Goal: Transaction & Acquisition: Purchase product/service

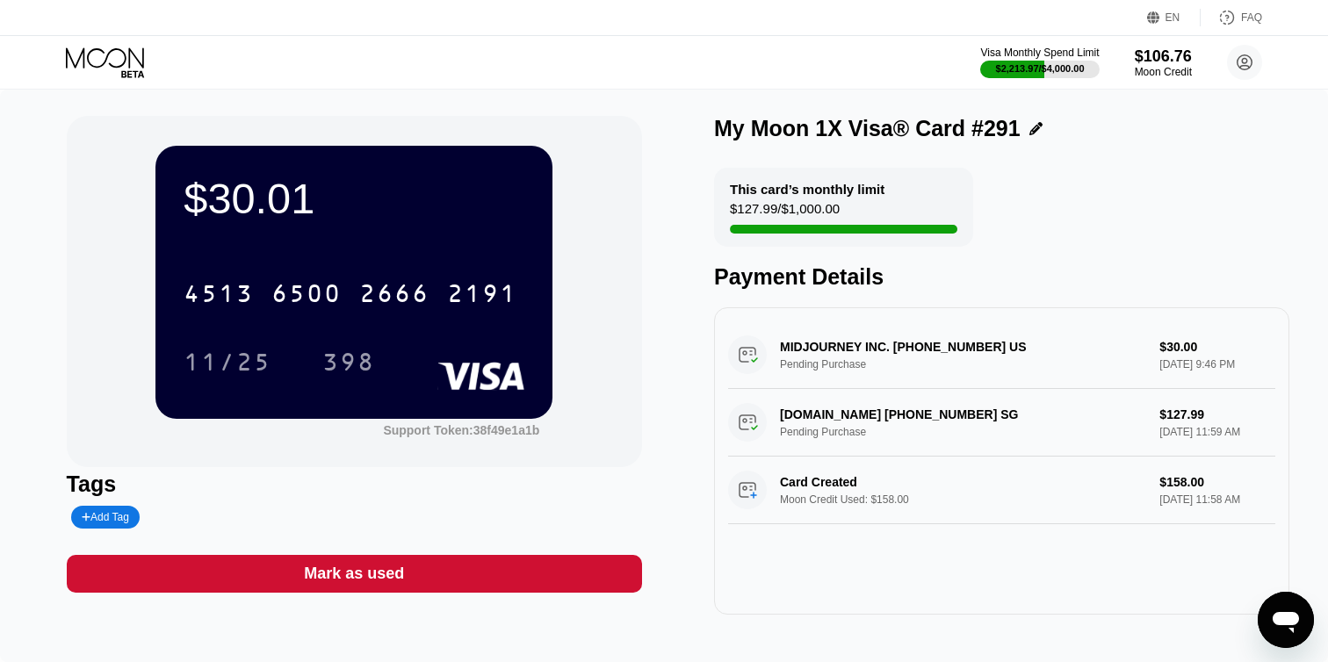
click at [132, 73] on icon at bounding box center [107, 62] width 82 height 31
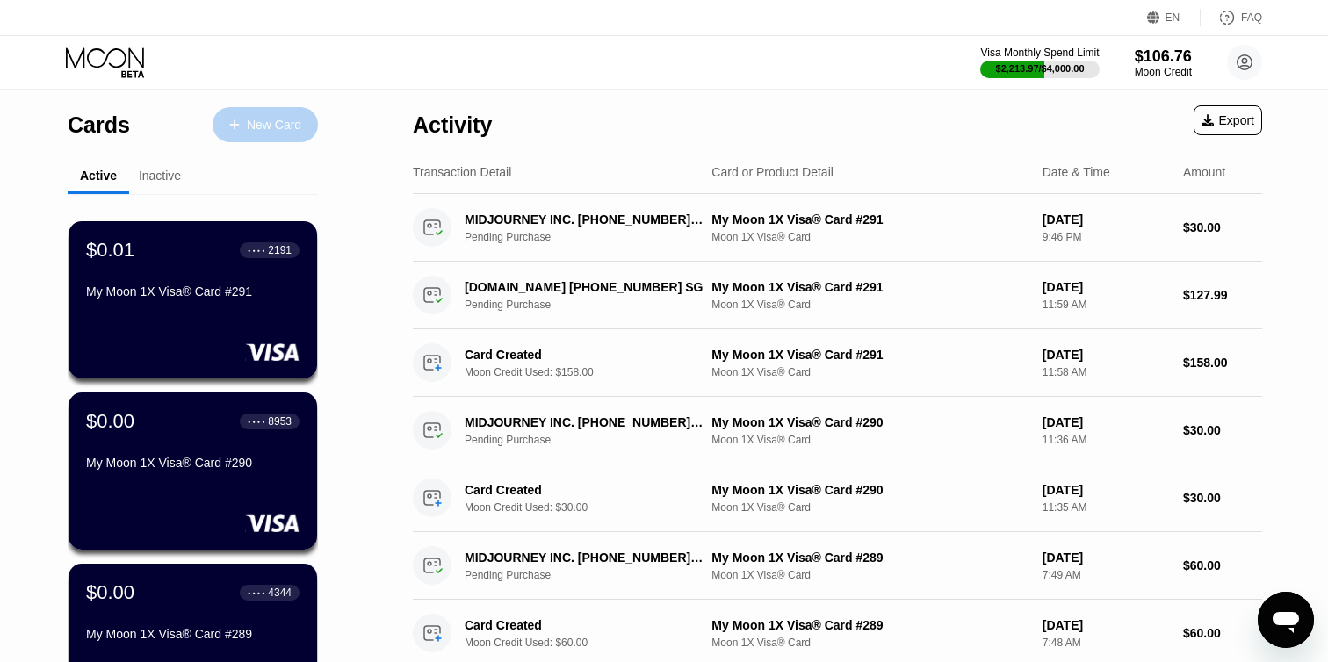
click at [253, 119] on div "New Card" at bounding box center [274, 125] width 54 height 15
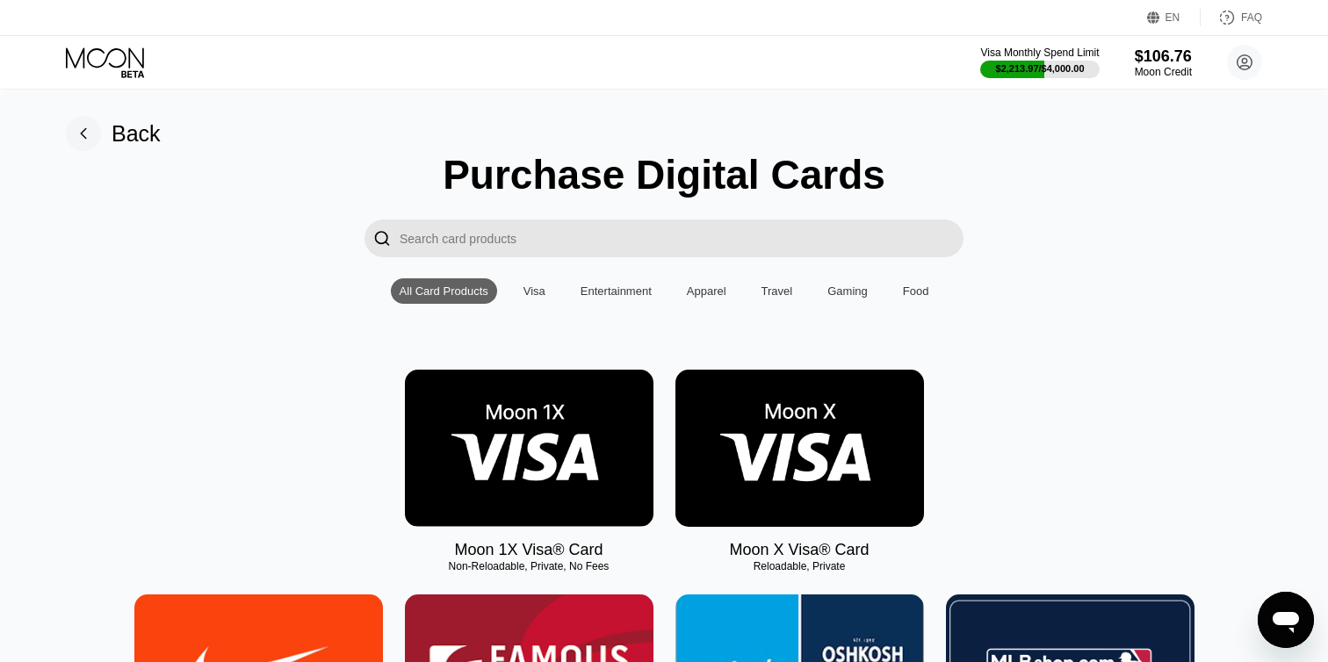
click at [553, 405] on img at bounding box center [529, 448] width 249 height 157
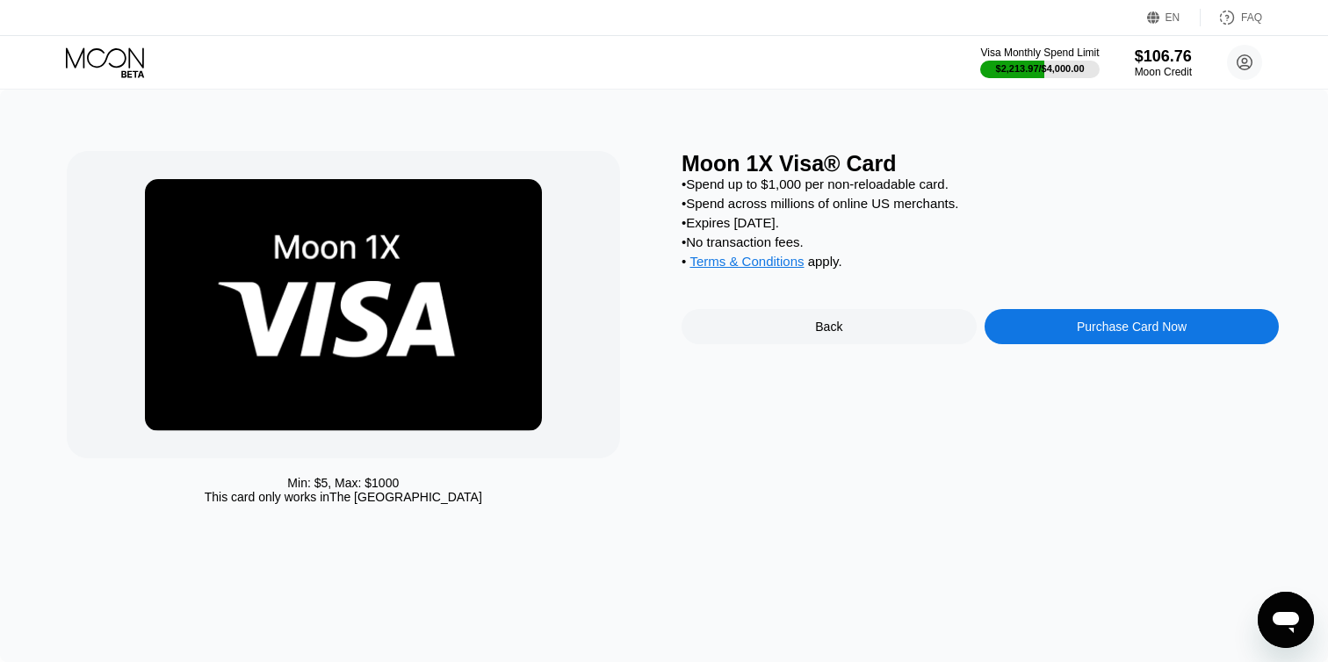
click at [1015, 329] on div "Purchase Card Now" at bounding box center [1132, 326] width 295 height 35
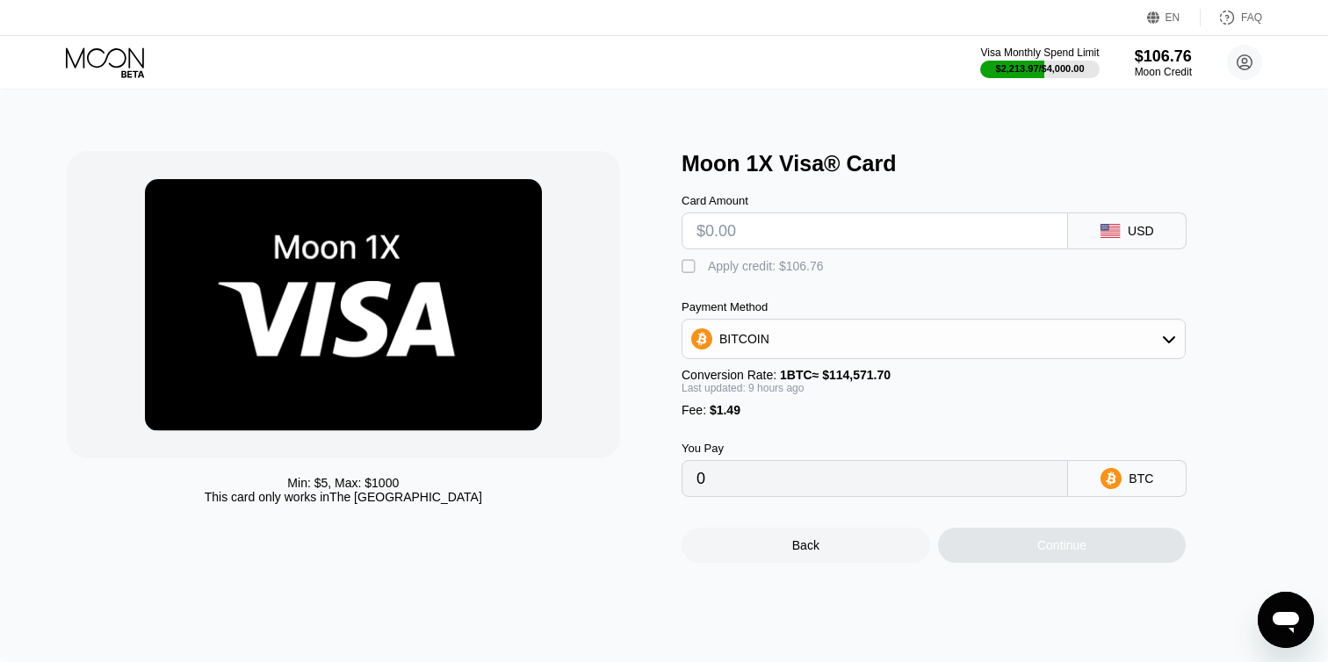
click at [735, 231] on input "text" at bounding box center [875, 231] width 357 height 35
type input "$3"
type input "0.00003919"
type input "$30"
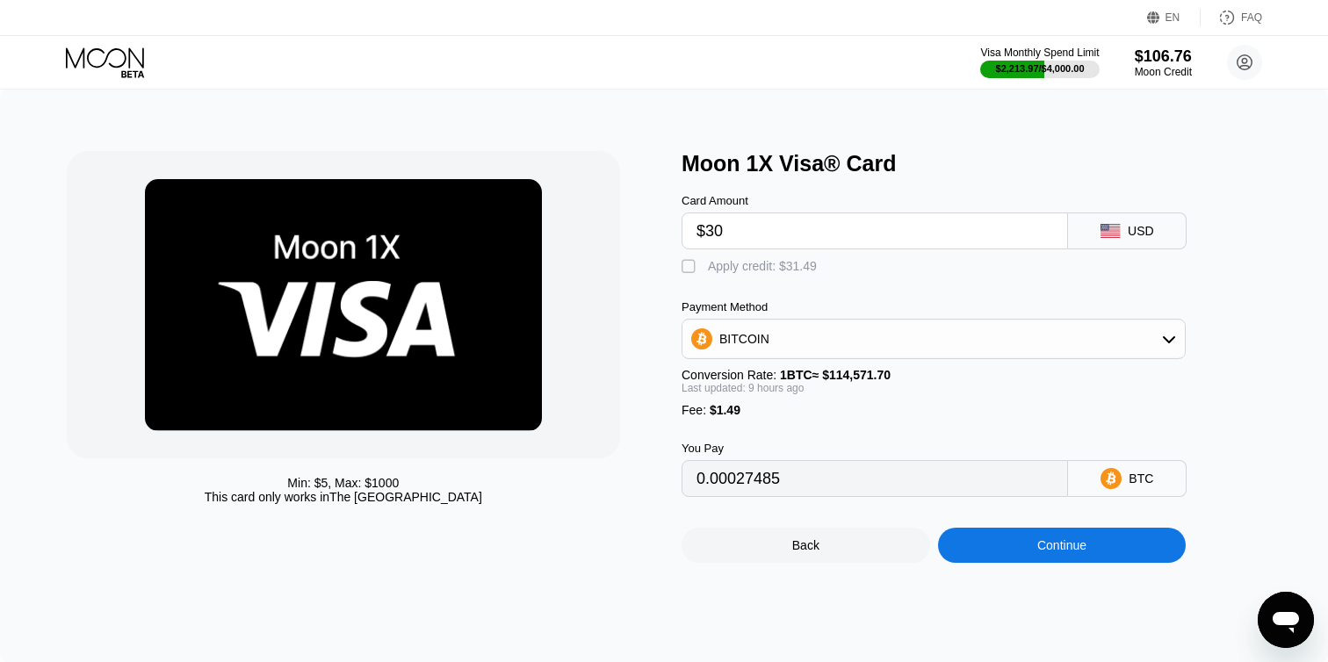
type input "0.00027398"
type input "$30"
click at [691, 268] on div "" at bounding box center [691, 267] width 18 height 18
type input "0"
click at [968, 546] on div "Continue" at bounding box center [1062, 545] width 249 height 35
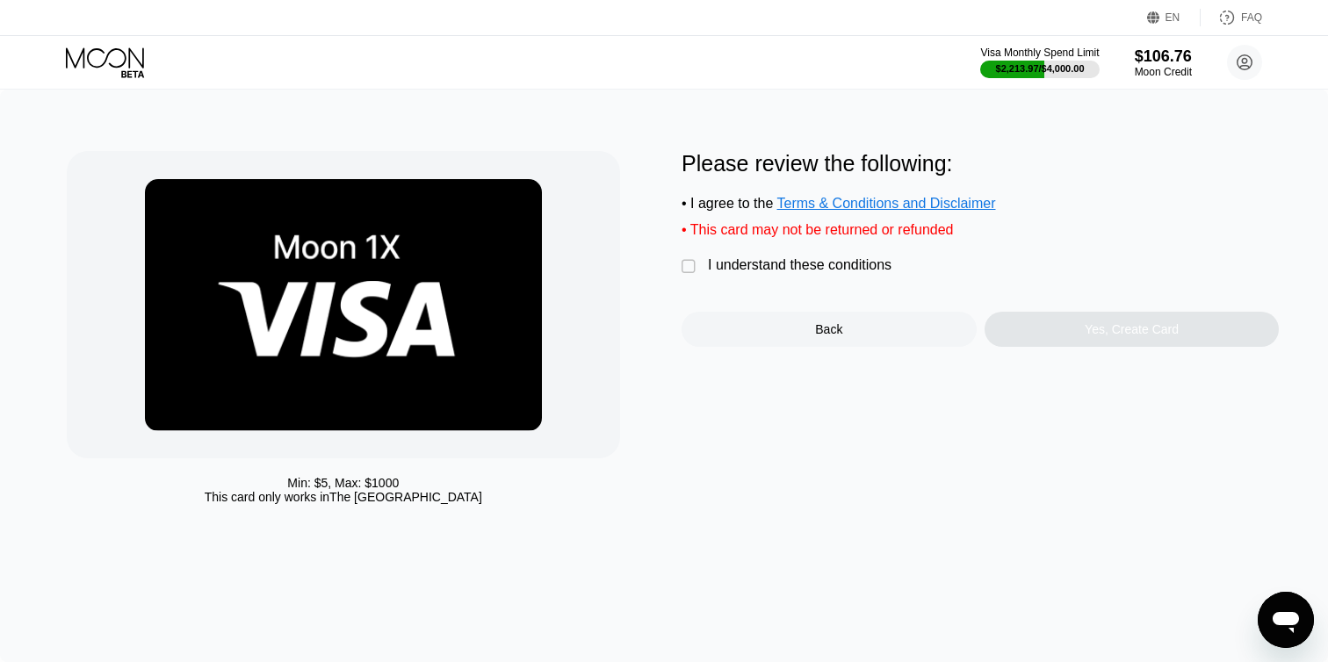
click at [686, 268] on div "" at bounding box center [691, 267] width 18 height 18
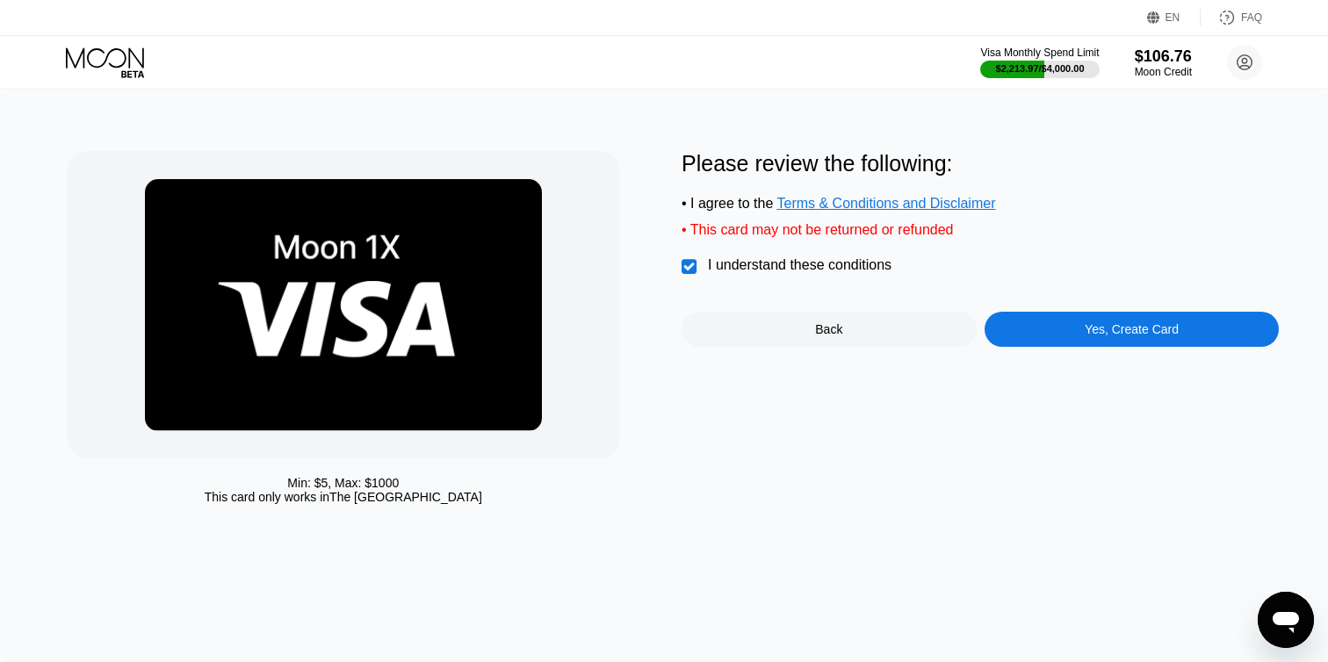
click at [1034, 332] on div "Yes, Create Card" at bounding box center [1132, 329] width 295 height 35
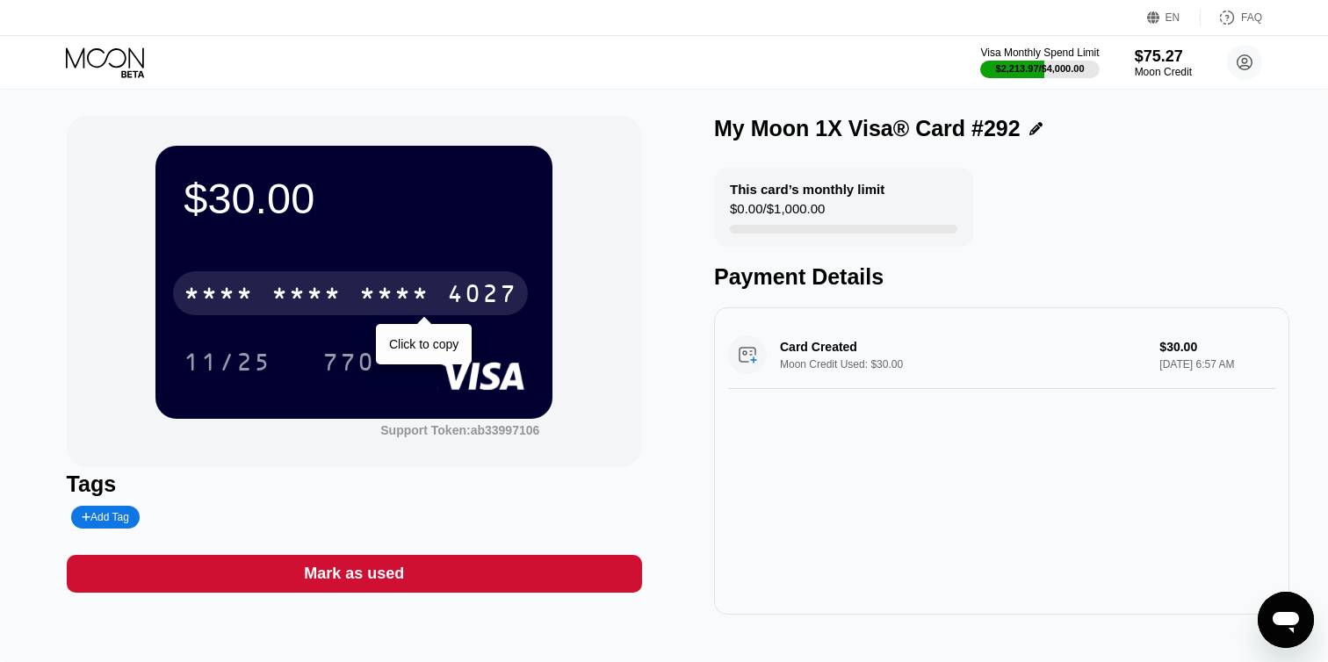
click at [486, 292] on div "4027" at bounding box center [482, 296] width 70 height 28
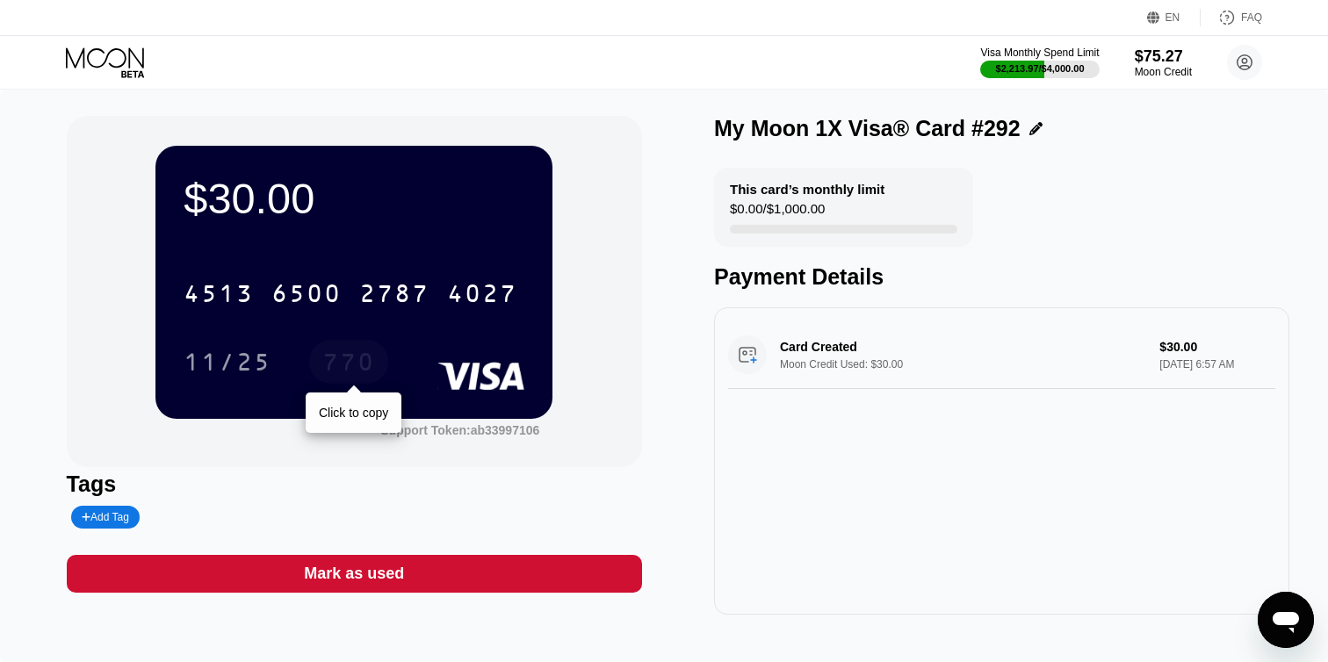
click at [359, 363] on div "770" at bounding box center [348, 365] width 53 height 28
